Goal: Task Accomplishment & Management: Manage account settings

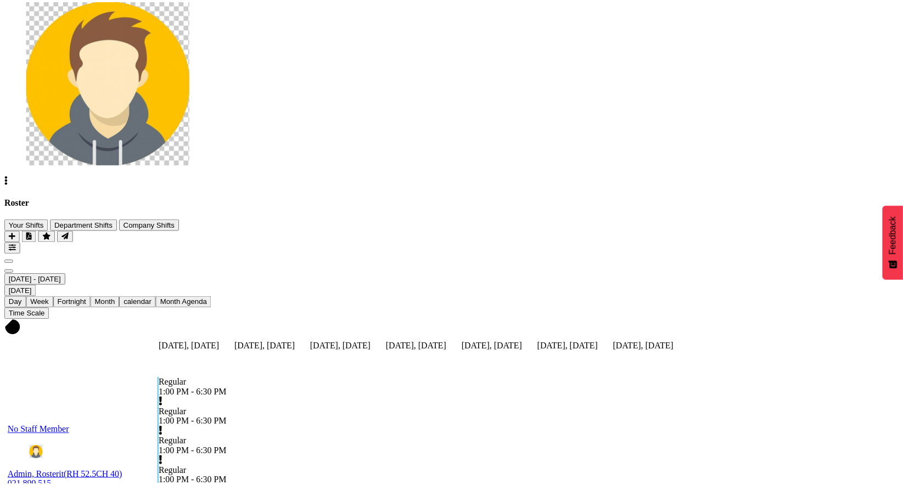
scroll to position [127, 0]
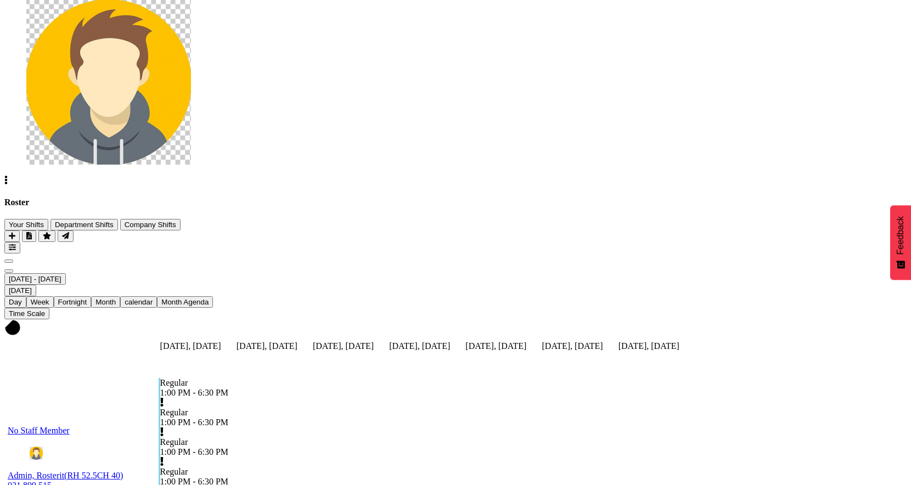
checkbox input "true"
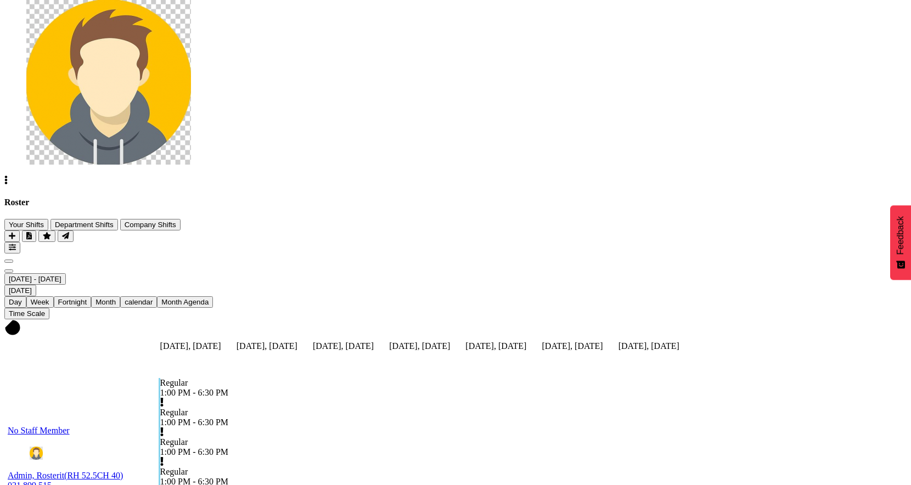
checkbox input "true"
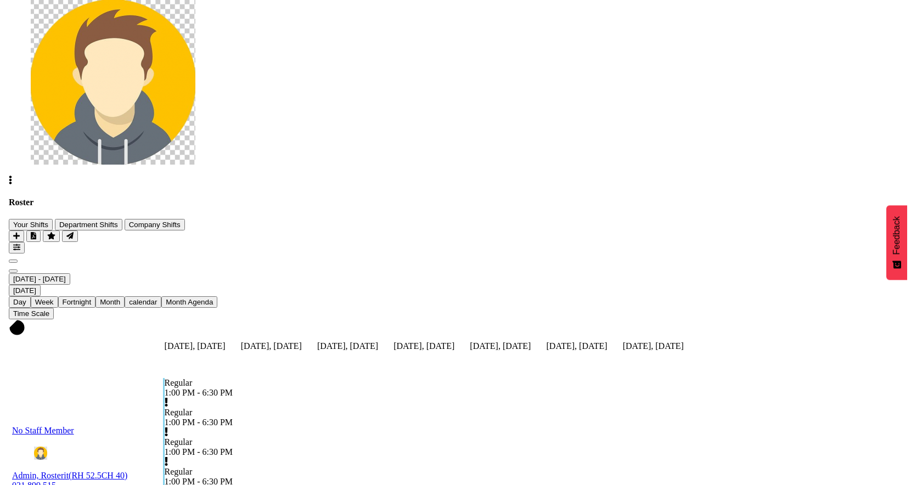
scroll to position [0, 0]
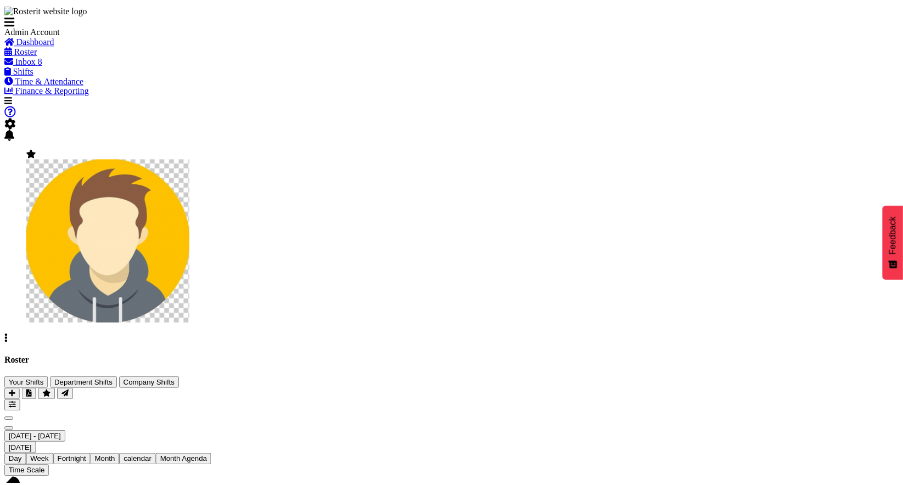
scroll to position [119, 0]
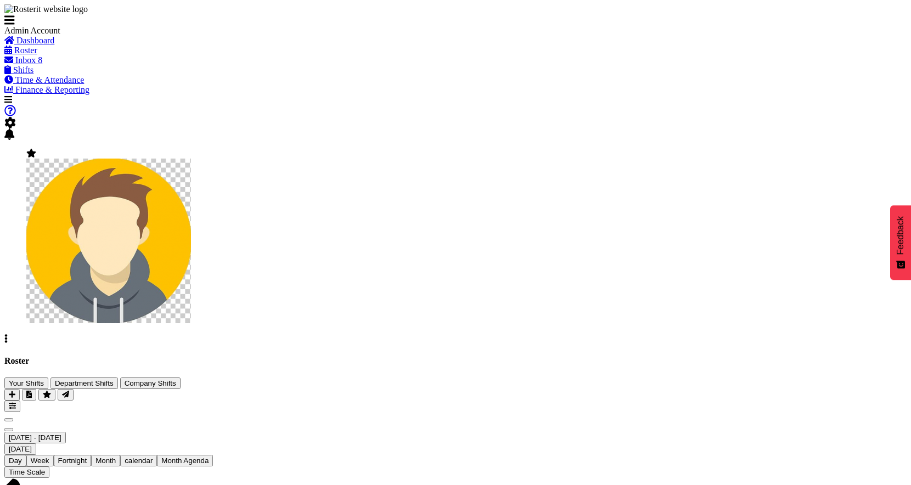
checkbox input "true"
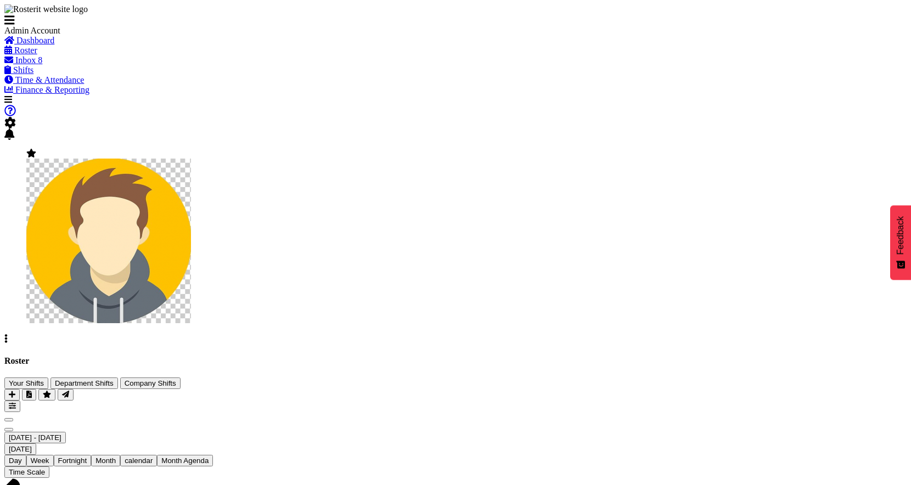
checkbox input "true"
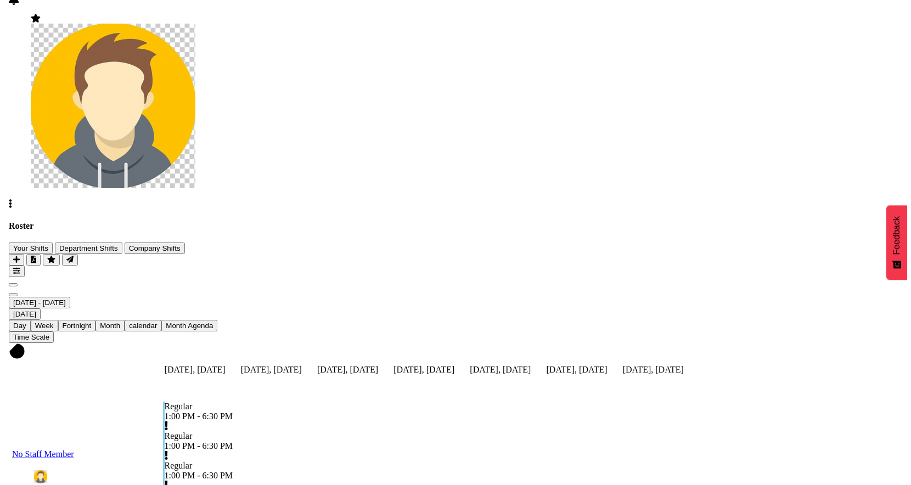
scroll to position [0, 0]
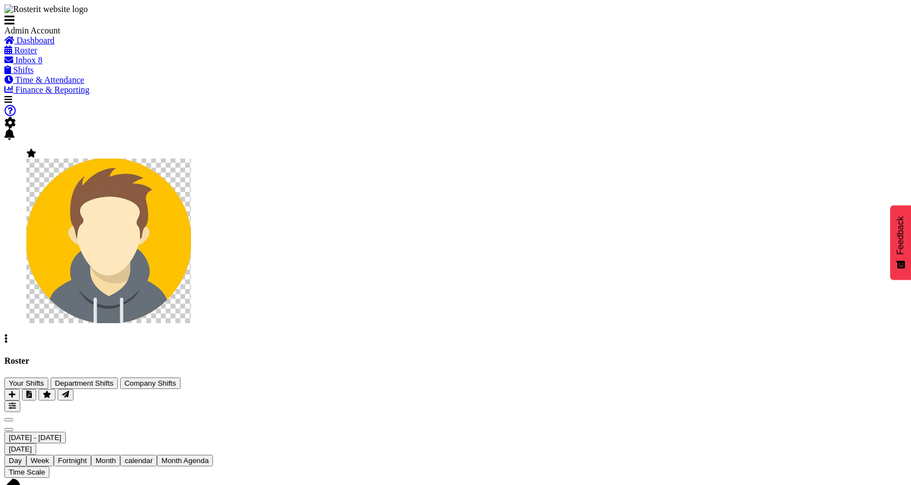
scroll to position [127, 0]
checkbox input "true"
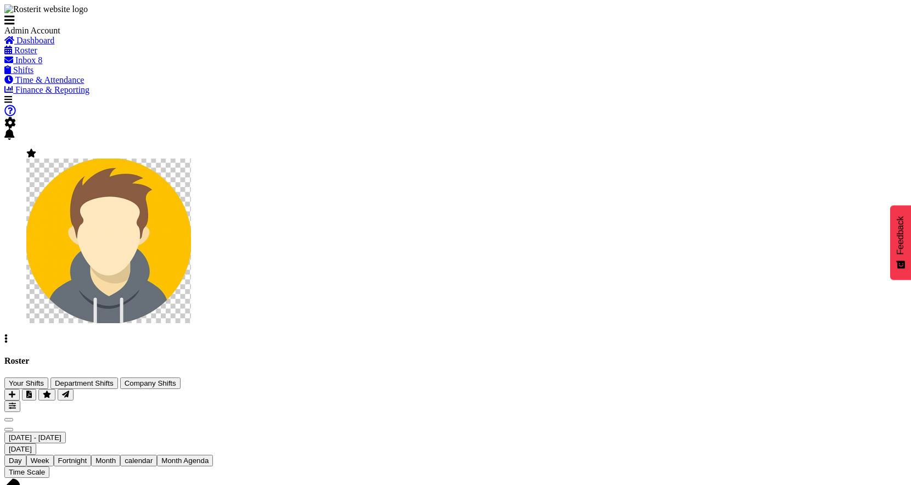
checkbox input "true"
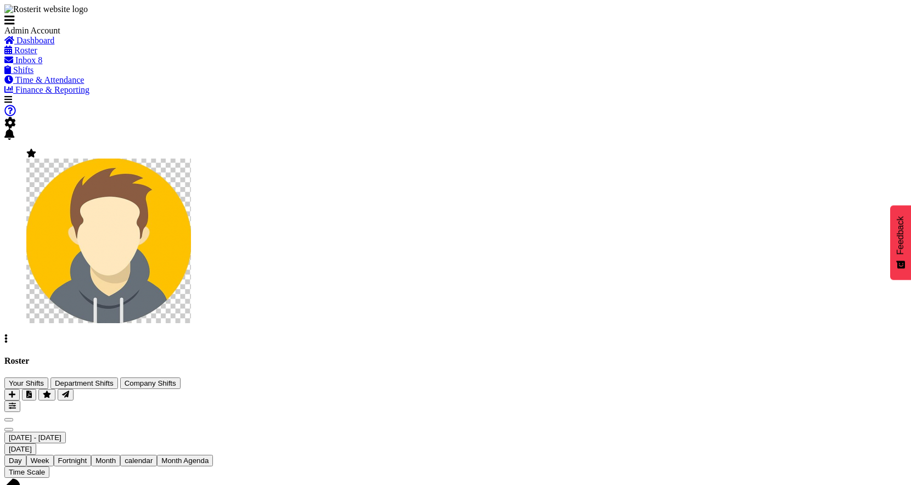
checkbox input "true"
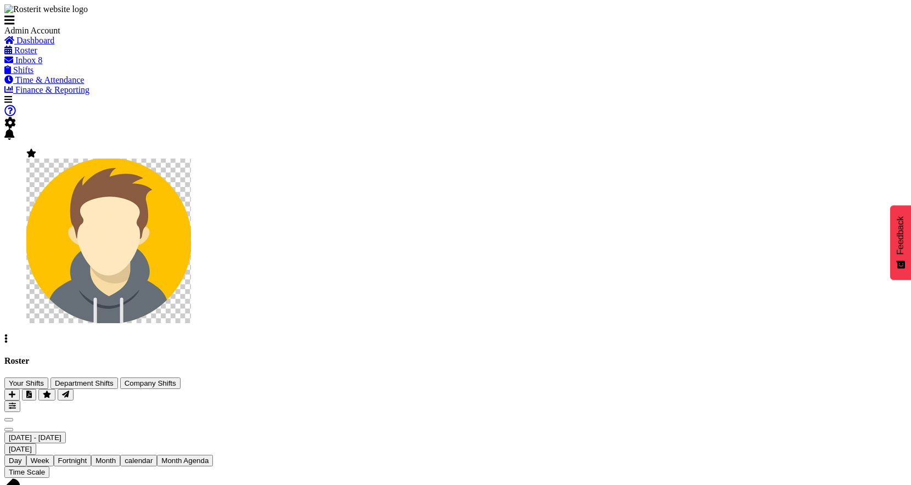
scroll to position [121, 0]
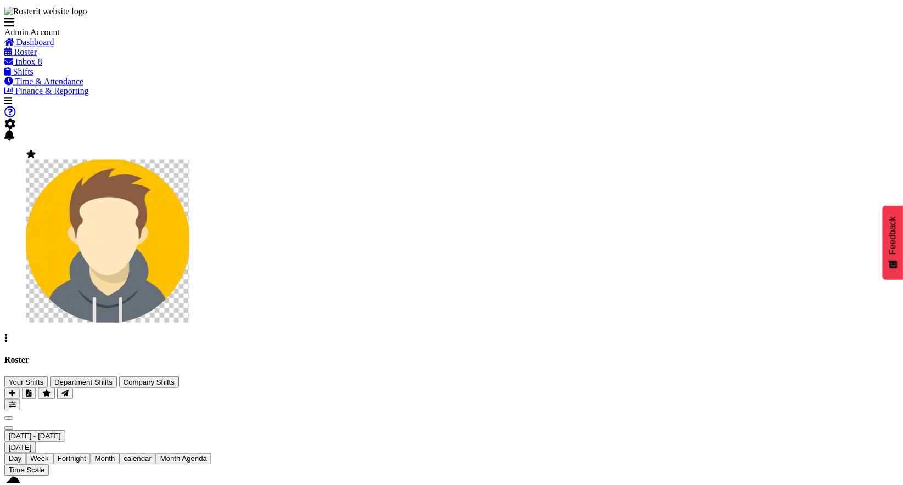
scroll to position [108, 0]
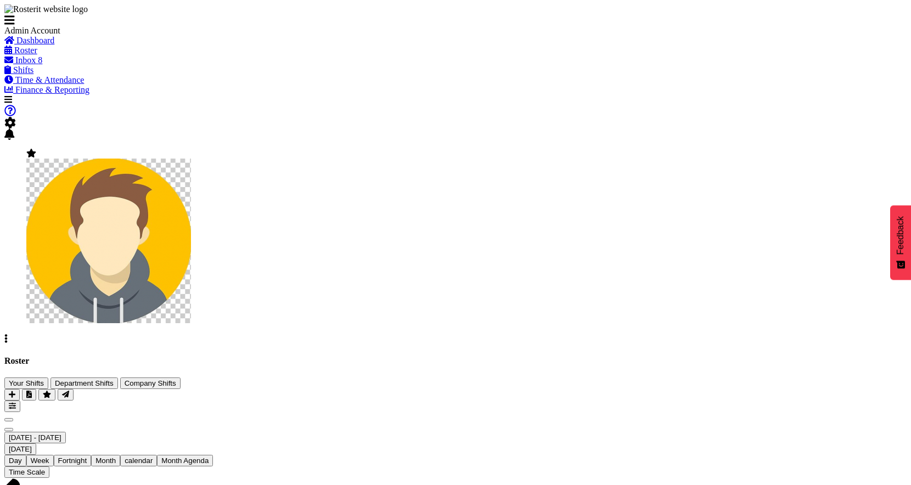
checkbox input "true"
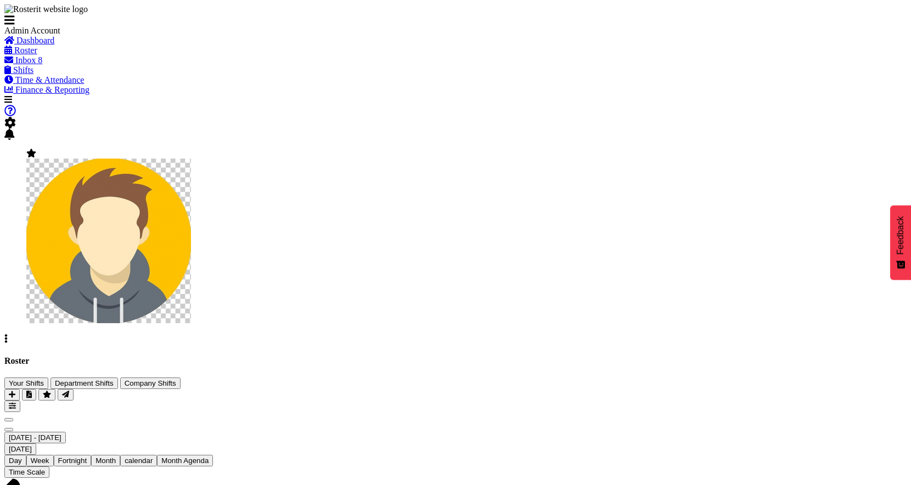
checkbox input "true"
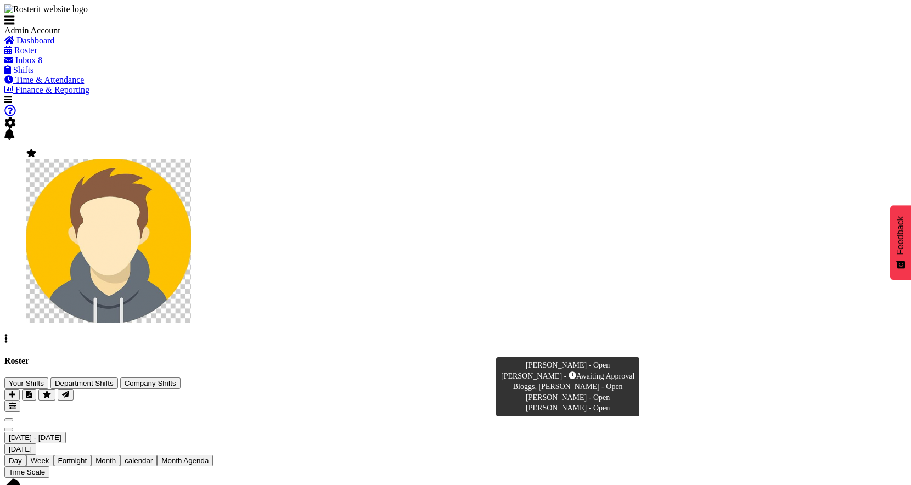
scroll to position [14, 0]
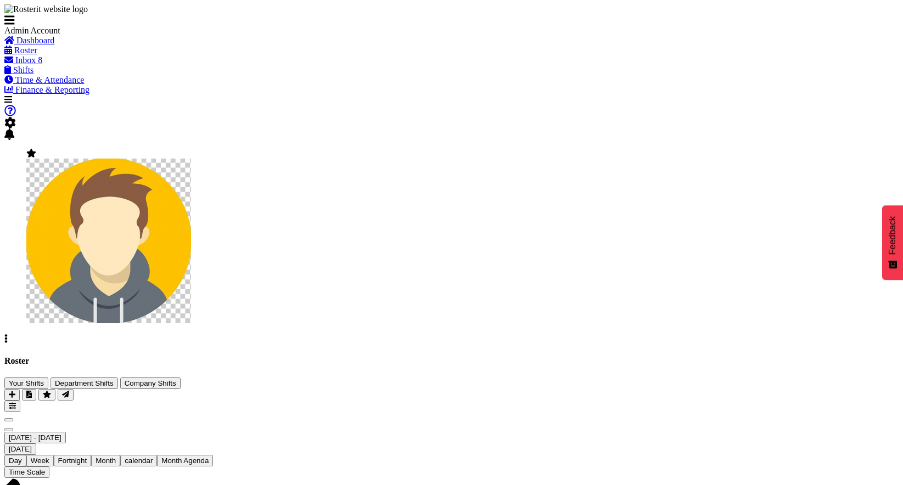
click at [9, 430] on span "Next" at bounding box center [9, 430] width 0 height 0
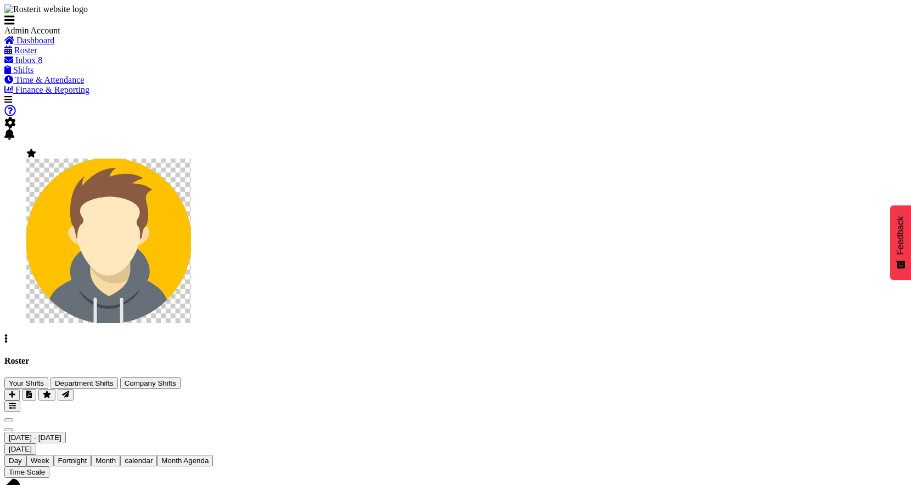
scroll to position [81, 0]
checkbox input "true"
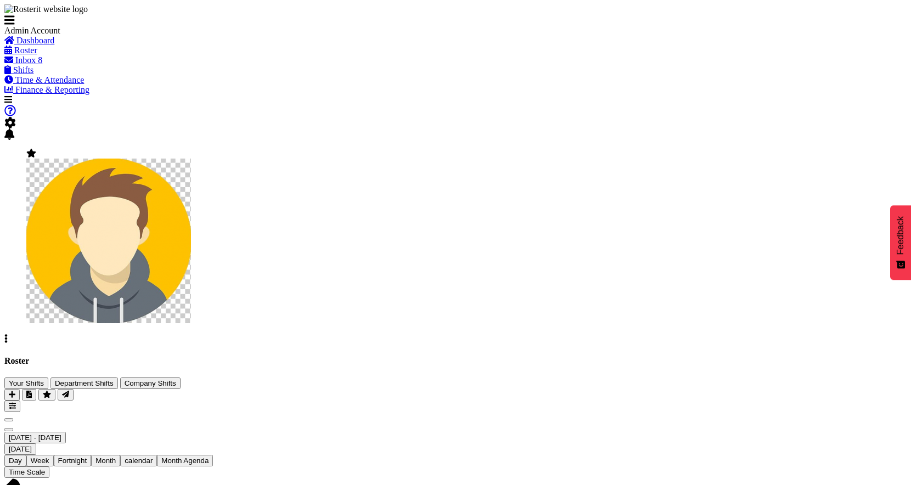
checkbox input "true"
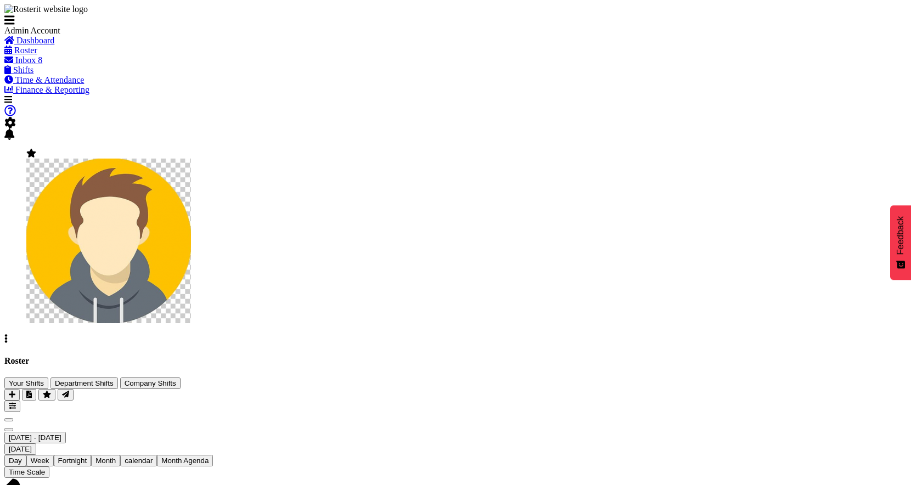
checkbox input "true"
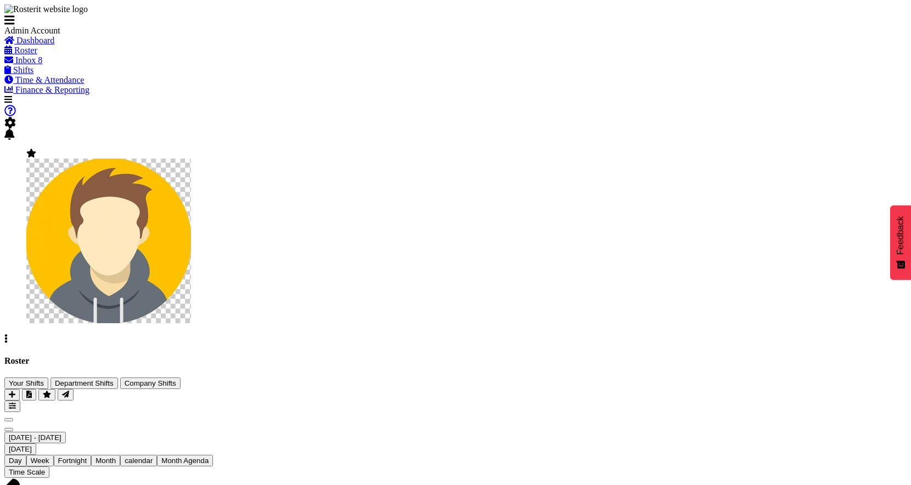
checkbox input "true"
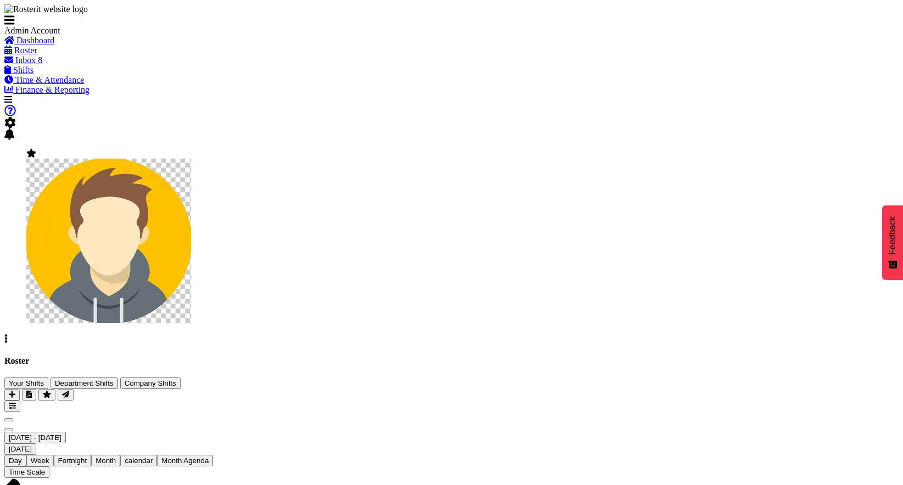
click at [9, 430] on span "Next" at bounding box center [9, 430] width 0 height 0
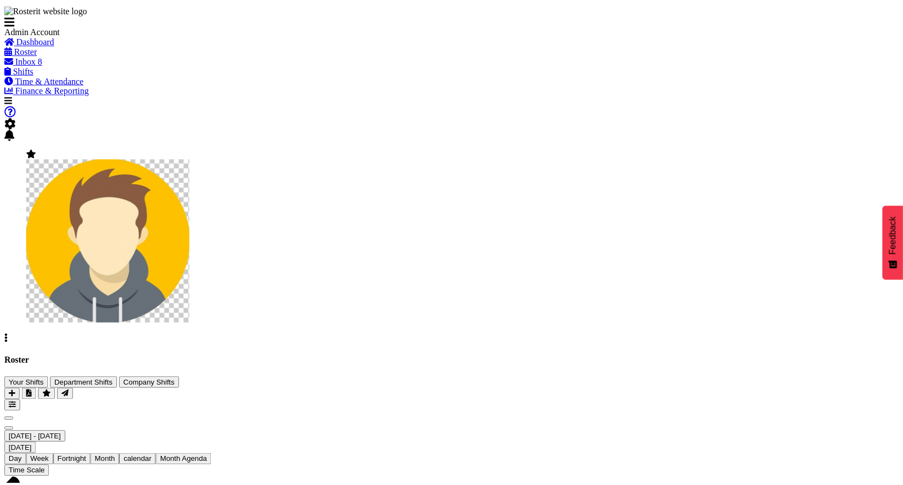
scroll to position [127, 0]
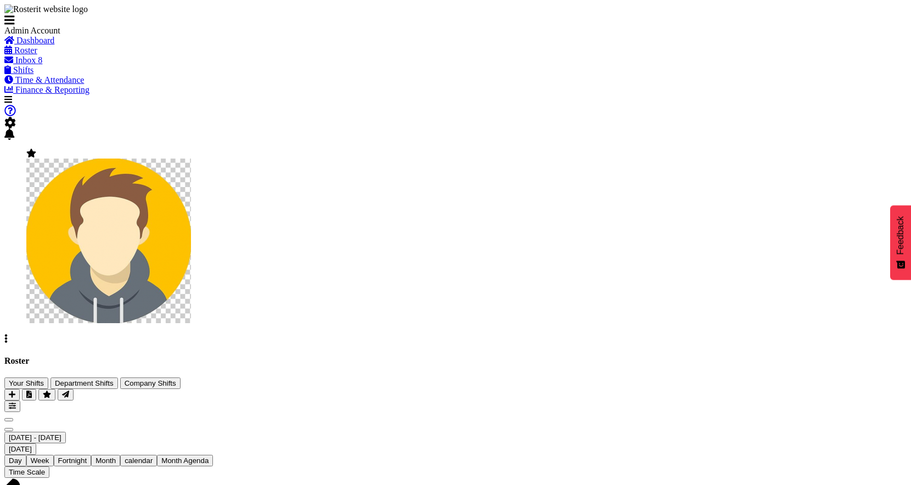
checkbox input "true"
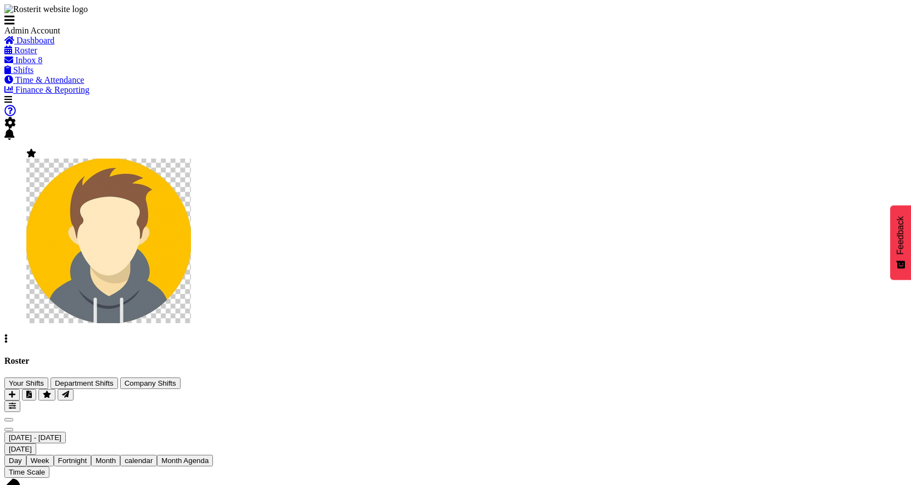
checkbox input "true"
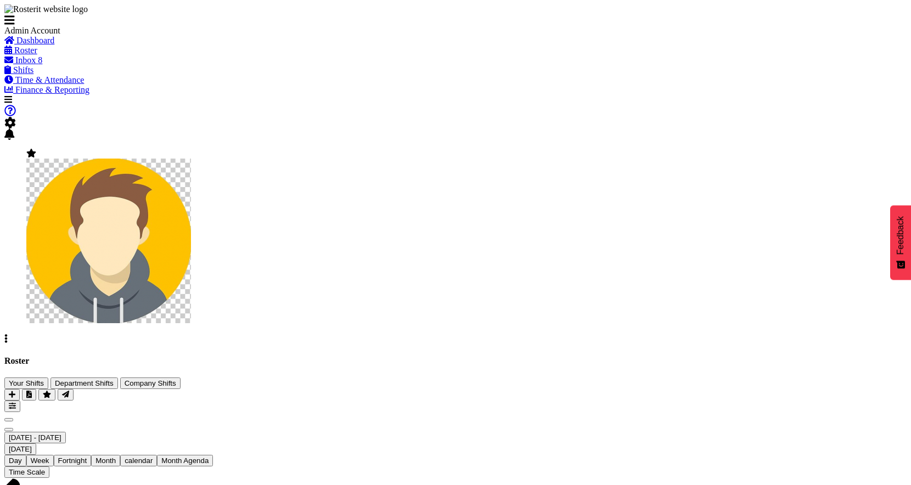
checkbox input "true"
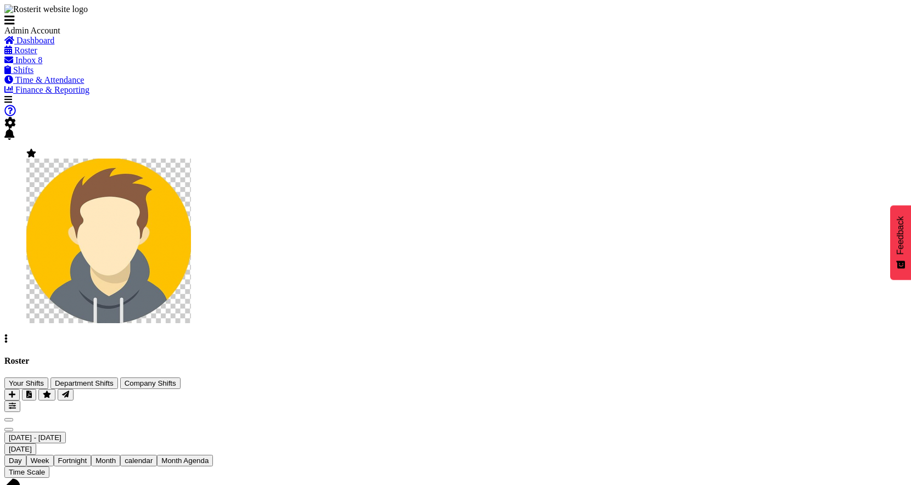
checkbox input "true"
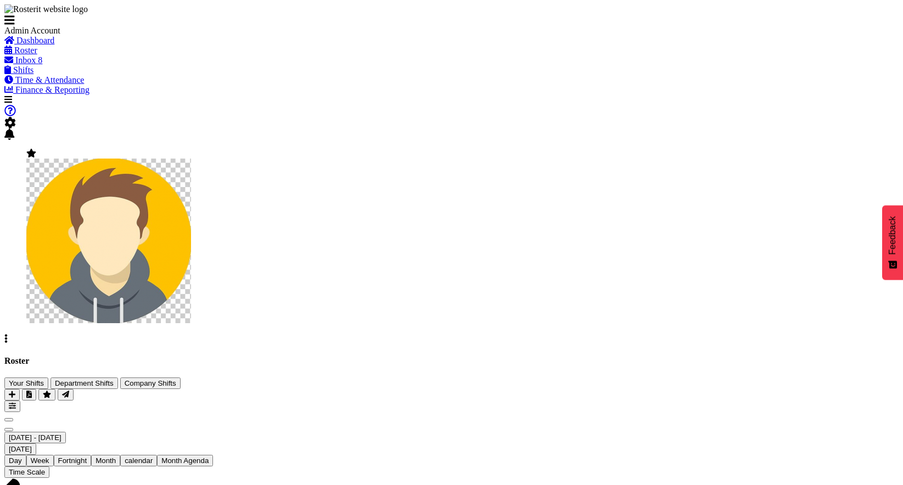
click at [16, 118] on span at bounding box center [10, 122] width 12 height 9
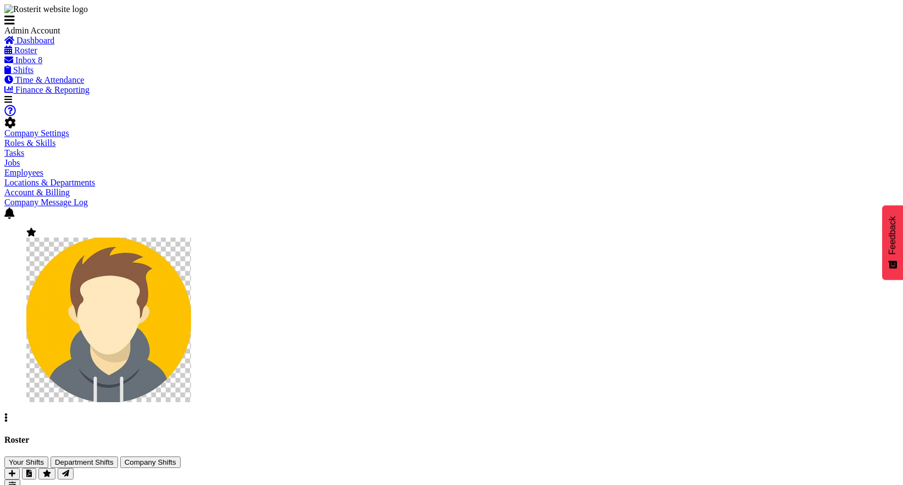
click at [43, 168] on link "Employees" at bounding box center [23, 172] width 39 height 9
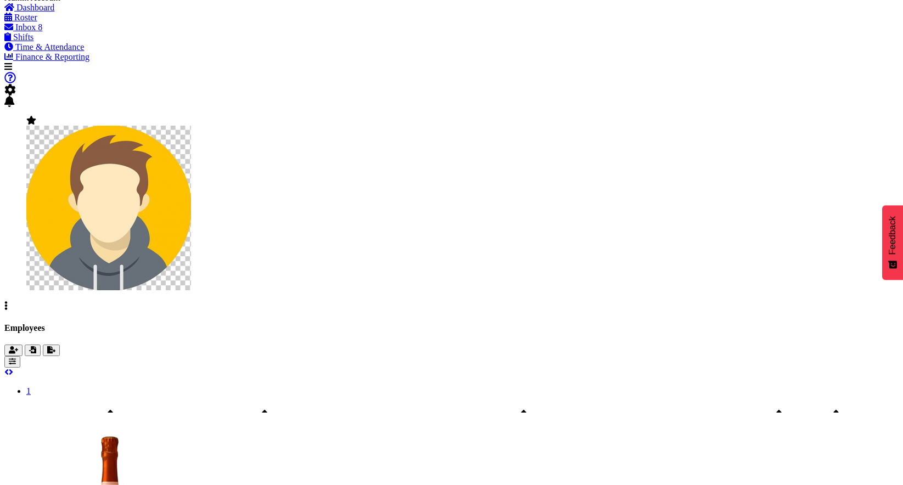
scroll to position [328, 0]
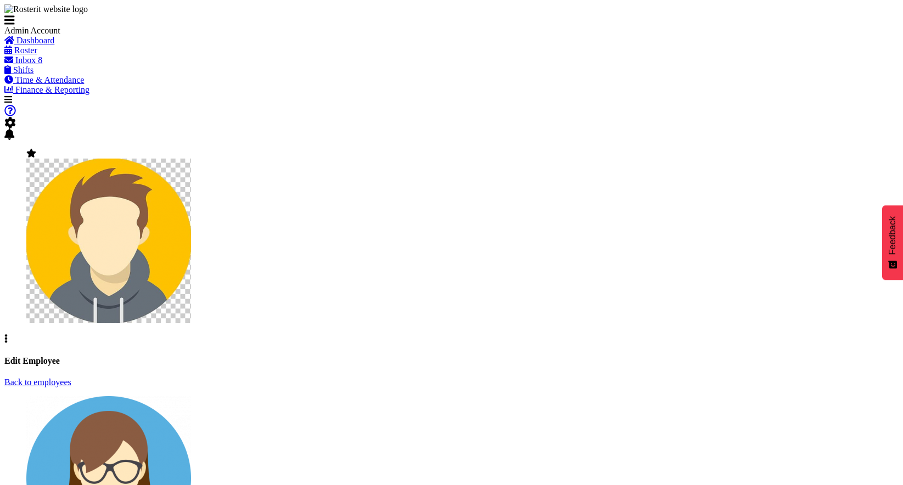
select select "TimelineWeek"
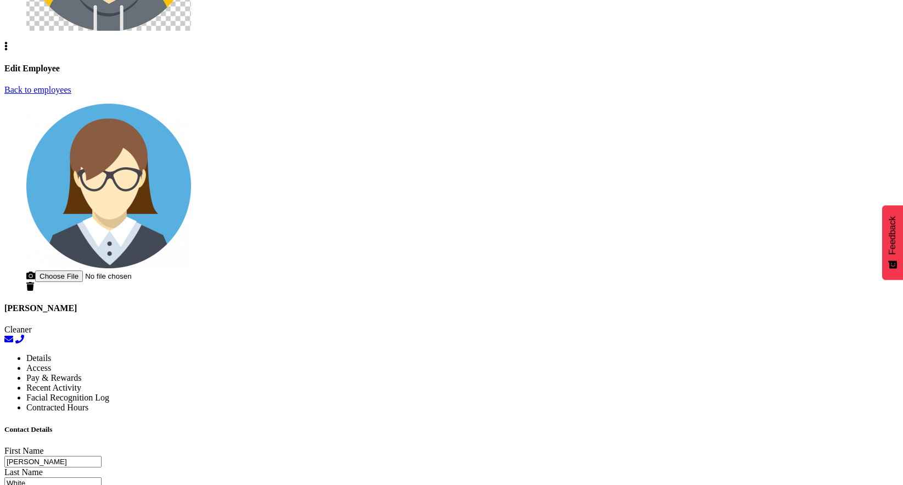
scroll to position [300, 0]
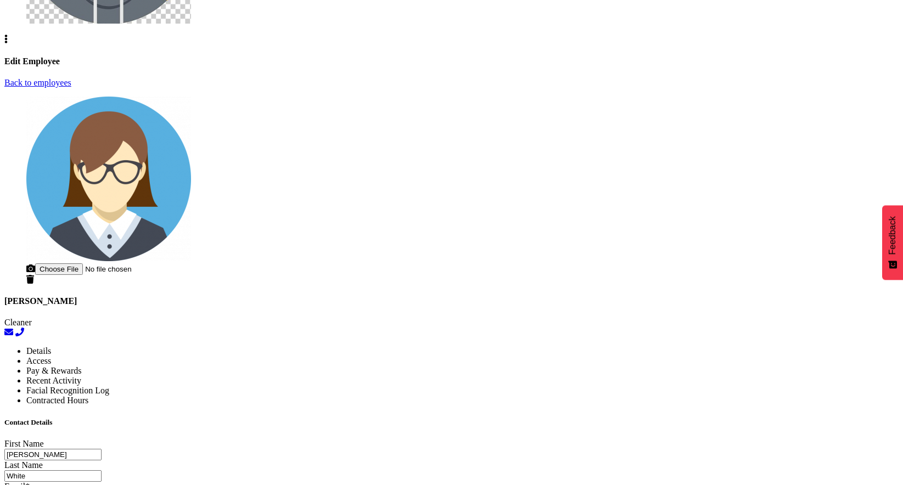
select select
select select "1"
select select "550"
